Goal: Find specific page/section: Find specific page/section

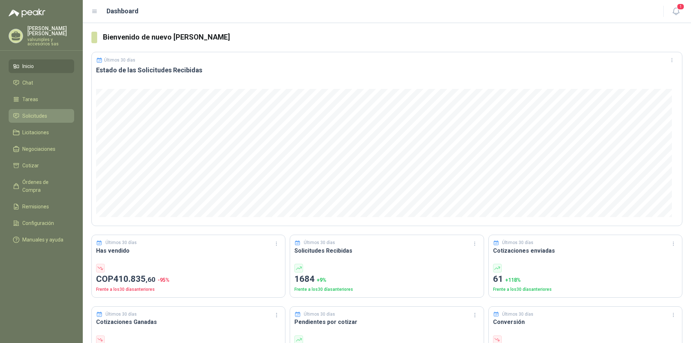
click at [28, 112] on span "Solicitudes" at bounding box center [34, 116] width 25 height 8
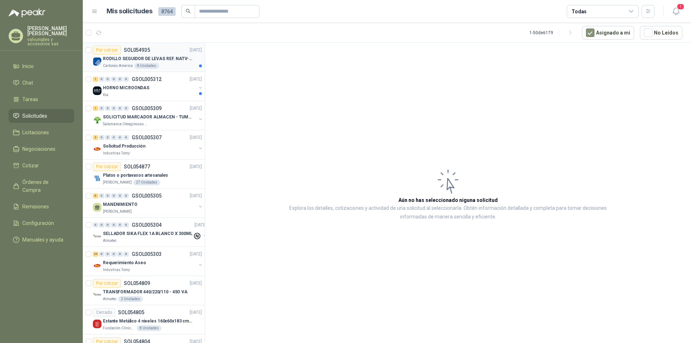
click at [128, 58] on p "RODILLO SEGUIDOR DE LEVAS REF. NATV-17-PPA [PERSON_NAME]" at bounding box center [148, 58] width 90 height 7
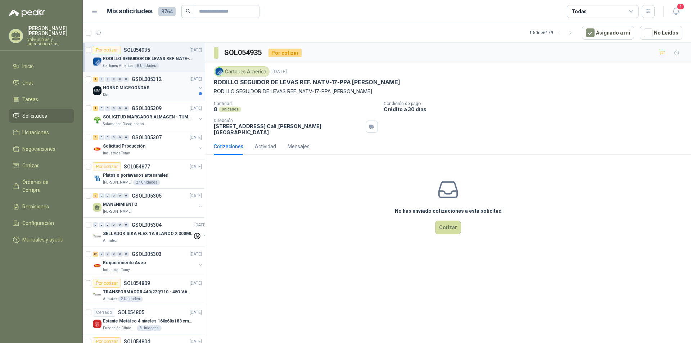
click at [117, 88] on p "HORNO MICROONDAS" at bounding box center [126, 88] width 46 height 7
